Goal: Task Accomplishment & Management: Manage account settings

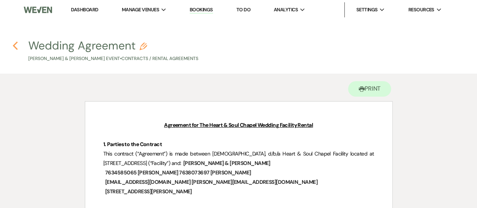
click at [17, 43] on use "button" at bounding box center [15, 46] width 5 height 8
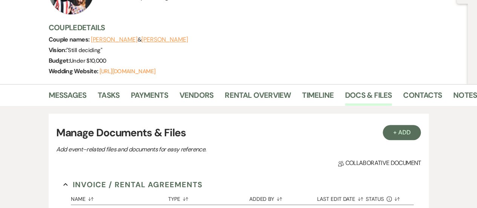
scroll to position [83, 0]
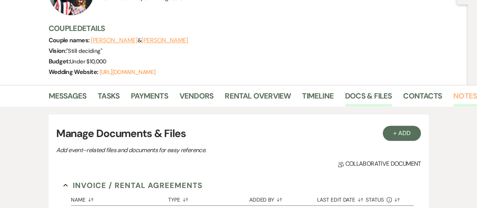
click at [463, 94] on link "Notes" at bounding box center [466, 98] width 24 height 17
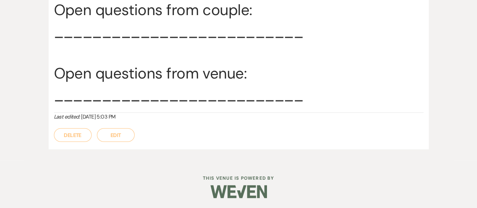
scroll to position [3745, 0]
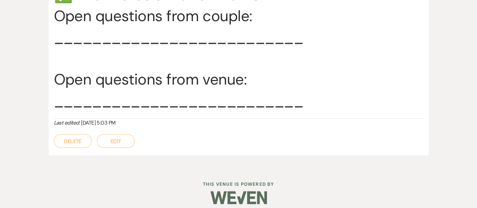
click at [113, 138] on button "Edit" at bounding box center [116, 141] width 38 height 14
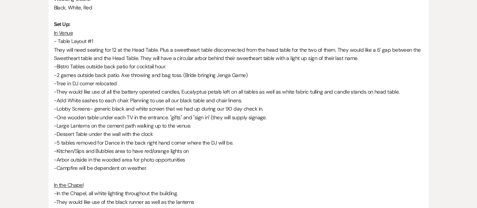
scroll to position [248, 0]
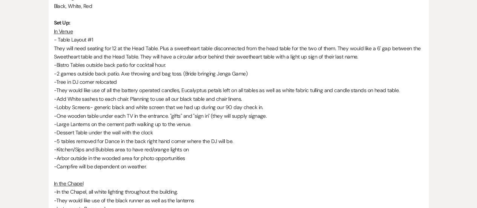
click at [117, 45] on p "They will need seating for 12 at the Head Table. Plus a sweetheart table discon…" at bounding box center [239, 52] width 370 height 17
click at [114, 46] on p "They will need seating for 12 at the Head Table. Plus a sweetheart table discon…" at bounding box center [239, 52] width 370 height 17
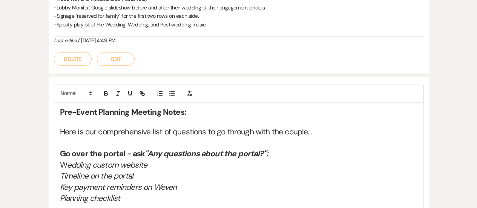
scroll to position [466, 0]
click at [120, 57] on button "Edit" at bounding box center [116, 59] width 38 height 14
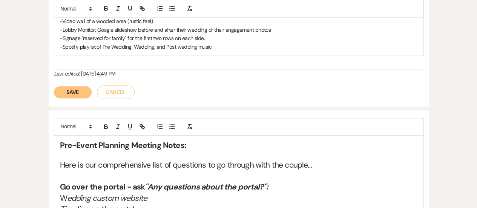
click at [123, 89] on button "Cancel" at bounding box center [116, 92] width 38 height 14
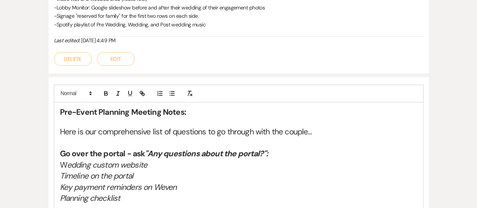
click at [118, 56] on button "Edit" at bounding box center [116, 59] width 38 height 14
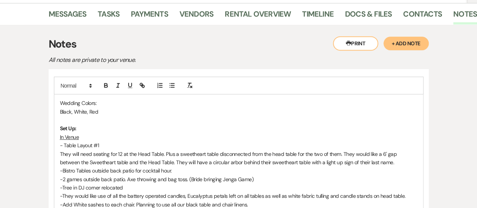
scroll to position [202, 0]
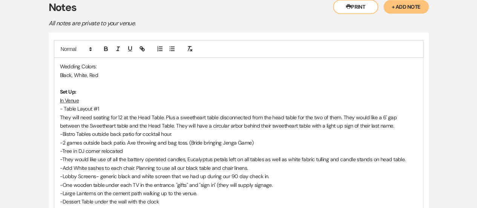
drag, startPoint x: 109, startPoint y: 115, endPoint x: 125, endPoint y: 133, distance: 24.3
click at [109, 115] on p "They will need seating for 12 at the Head Table. Plus a sweetheart table discon…" at bounding box center [239, 121] width 358 height 17
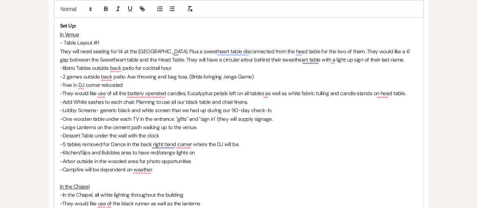
scroll to position [268, 0]
click at [110, 142] on p "-5 tables removed for Dance in the back right hand corner where the DJ will be." at bounding box center [239, 144] width 358 height 8
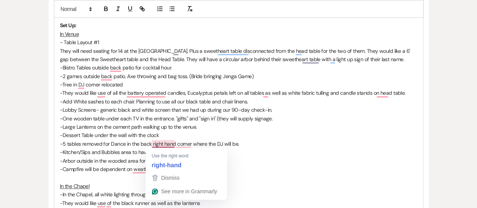
click at [144, 141] on p "-5 tables removed for Dance in the back right hand corner where the DJ will be." at bounding box center [239, 144] width 358 height 8
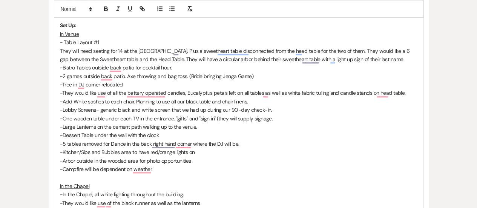
click at [144, 141] on p "-5 tables removed for Dance in the back right hand corner where the DJ will be." at bounding box center [239, 144] width 358 height 8
click at [63, 143] on p "-5 tables removed for Dance in the black right hand corner where the DJ will be." at bounding box center [239, 144] width 358 height 8
click at [182, 152] on p "-Kitchen/Sips and Bubbles area to have red/orange lights on" at bounding box center [239, 152] width 358 height 8
click at [197, 149] on p "-Kitchen/Sips and Bubbles area to have red/orange lights on" at bounding box center [239, 152] width 358 height 8
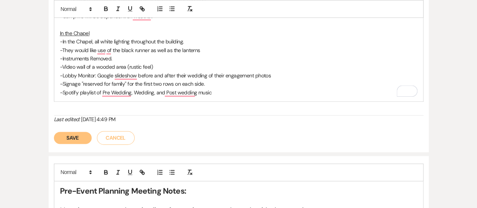
scroll to position [421, 0]
click at [124, 57] on p "-Instruments Removed." at bounding box center [239, 58] width 358 height 8
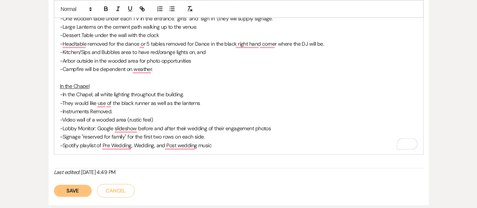
scroll to position [367, 0]
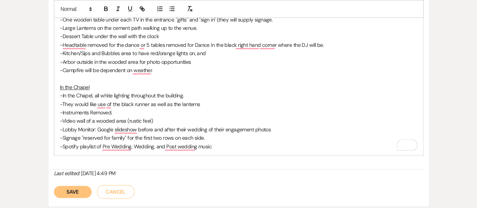
click at [212, 53] on p "-Kitchen/Sips and Bubbles area to have red/orange lights on, and" at bounding box center [239, 53] width 358 height 8
click at [196, 61] on p "-Arbor outside in the wooded area for photo opportunities" at bounding box center [239, 62] width 358 height 8
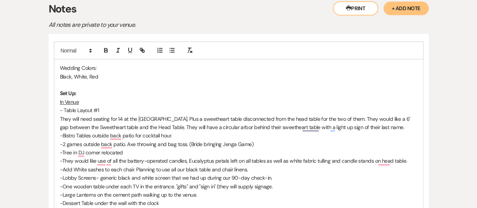
scroll to position [195, 0]
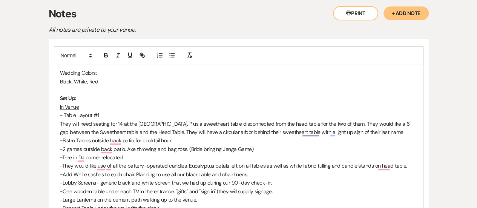
click at [101, 79] on p "Black, White, Red" at bounding box center [239, 81] width 358 height 8
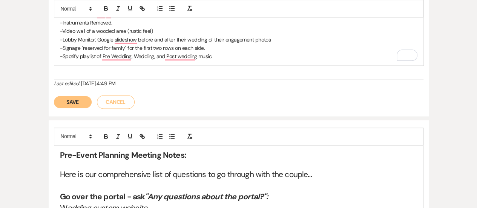
scroll to position [474, 0]
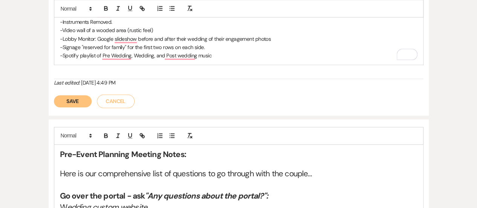
click at [77, 101] on button "Save" at bounding box center [73, 101] width 38 height 12
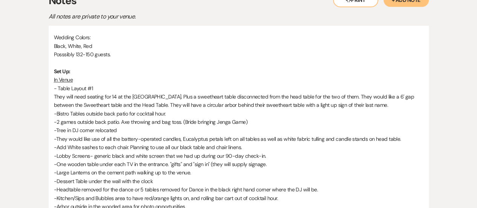
scroll to position [140, 0]
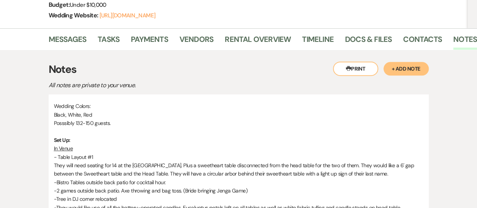
click at [357, 69] on button "Printer Print" at bounding box center [355, 69] width 45 height 14
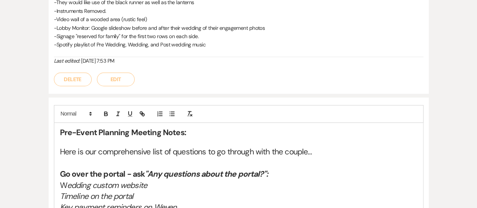
scroll to position [459, 0]
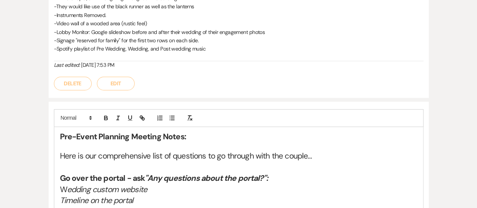
click at [109, 82] on button "Edit" at bounding box center [116, 84] width 38 height 14
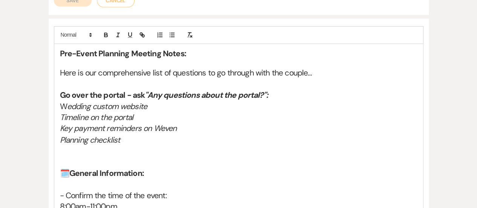
scroll to position [575, 0]
click at [163, 134] on h2 "Planning checklist" at bounding box center [239, 139] width 358 height 11
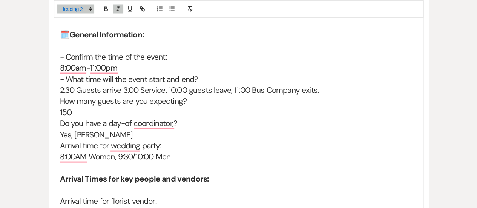
scroll to position [719, 0]
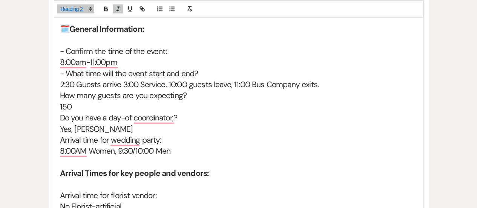
click at [63, 106] on h2 "150" at bounding box center [239, 107] width 358 height 11
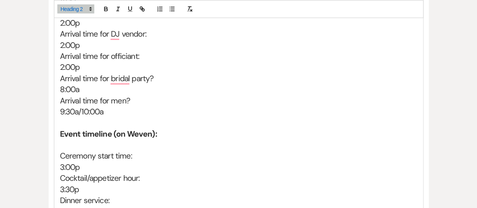
scroll to position [1013, 0]
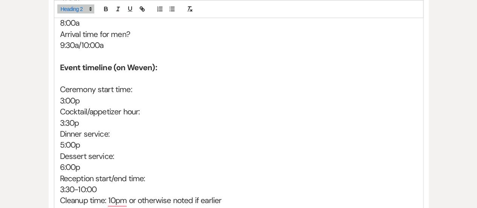
click at [63, 141] on h2 "5:00p" at bounding box center [239, 145] width 358 height 11
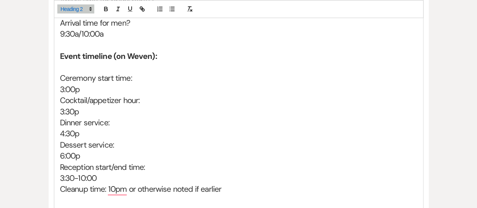
click at [82, 130] on h2 "4:30p" at bounding box center [239, 133] width 358 height 11
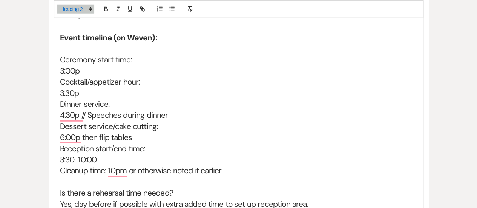
scroll to position [1054, 0]
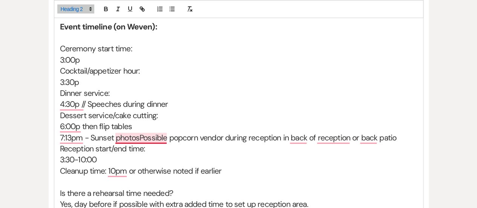
click at [139, 137] on h2 "7:13pm - Sunset photosPossible popcorn vendor during reception in back of recep…" at bounding box center [239, 137] width 358 height 11
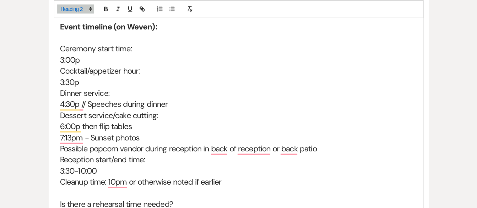
click at [334, 146] on h2 "Possible popcorn vendor during reception in back of reception or back patio" at bounding box center [239, 148] width 358 height 11
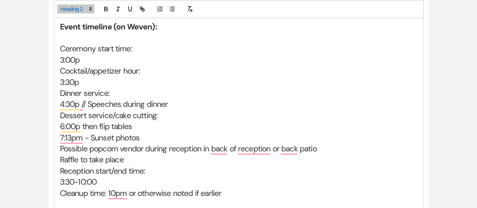
click at [91, 83] on h2 "3:30p" at bounding box center [239, 82] width 358 height 11
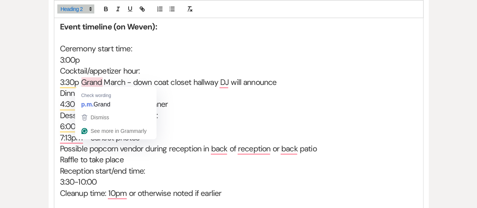
click at [98, 84] on h2 "3:30p Grand March - down coat closet hallway DJ will announce" at bounding box center [239, 82] width 358 height 11
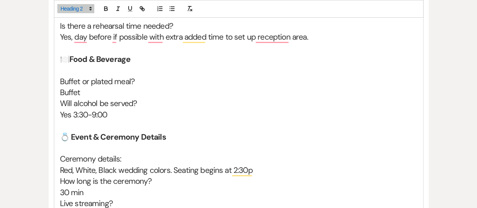
scroll to position [1252, 0]
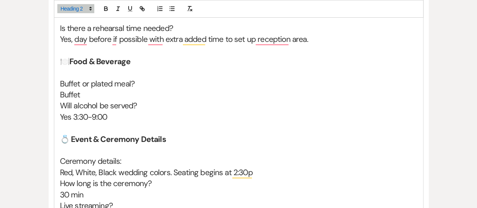
click at [91, 114] on h2 "Yes 3:30-9:00" at bounding box center [239, 117] width 358 height 11
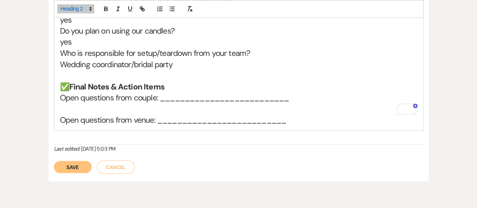
scroll to position [2101, 0]
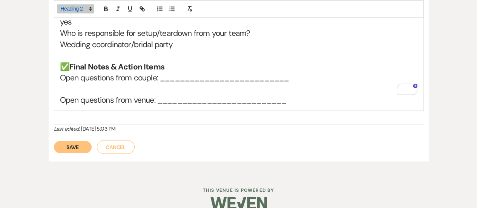
click at [72, 141] on button "Save" at bounding box center [73, 147] width 38 height 12
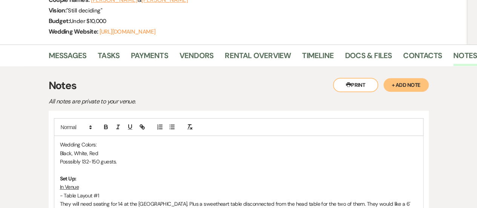
scroll to position [122, 0]
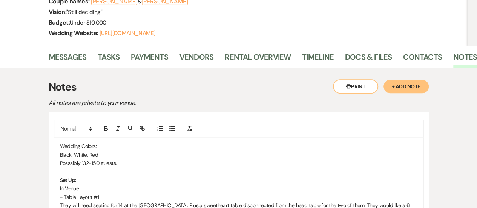
click at [363, 81] on button "Printer Print" at bounding box center [355, 86] width 45 height 14
